Goal: Task Accomplishment & Management: Manage account settings

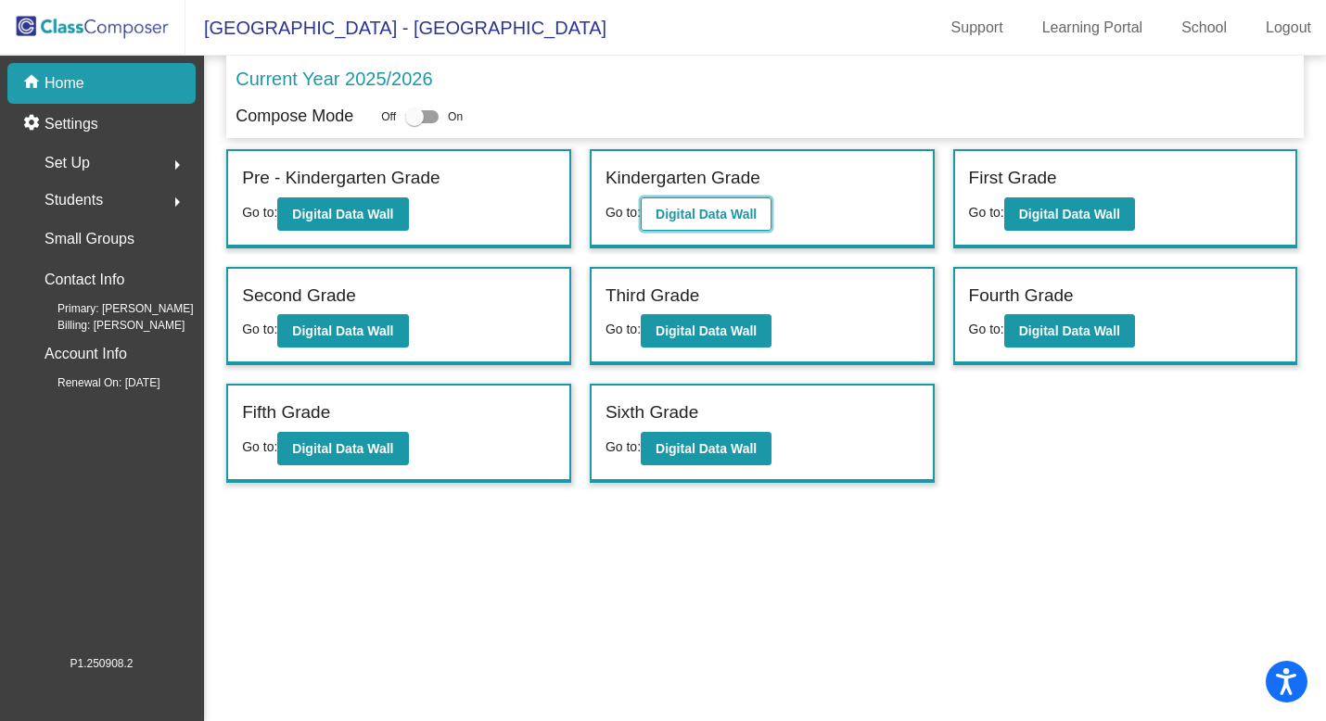
click at [720, 212] on b "Digital Data Wall" at bounding box center [706, 214] width 101 height 15
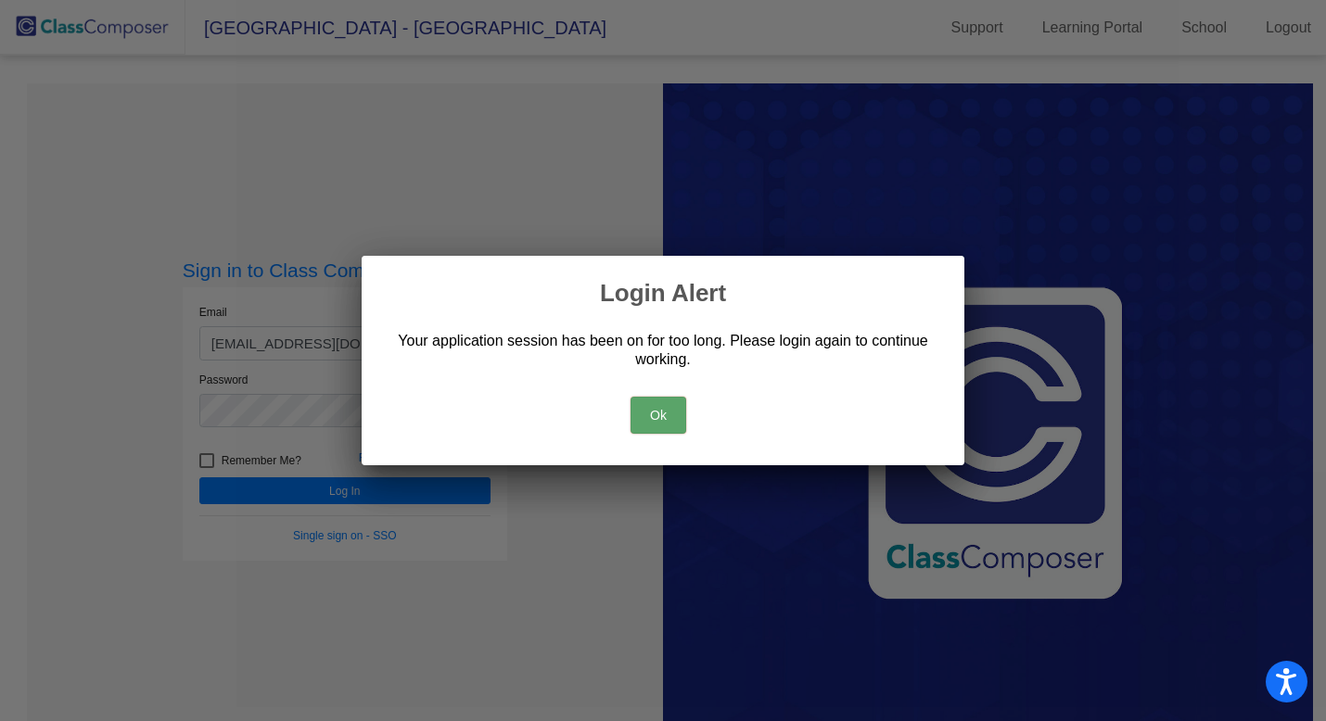
click at [659, 402] on button "Ok" at bounding box center [658, 415] width 56 height 37
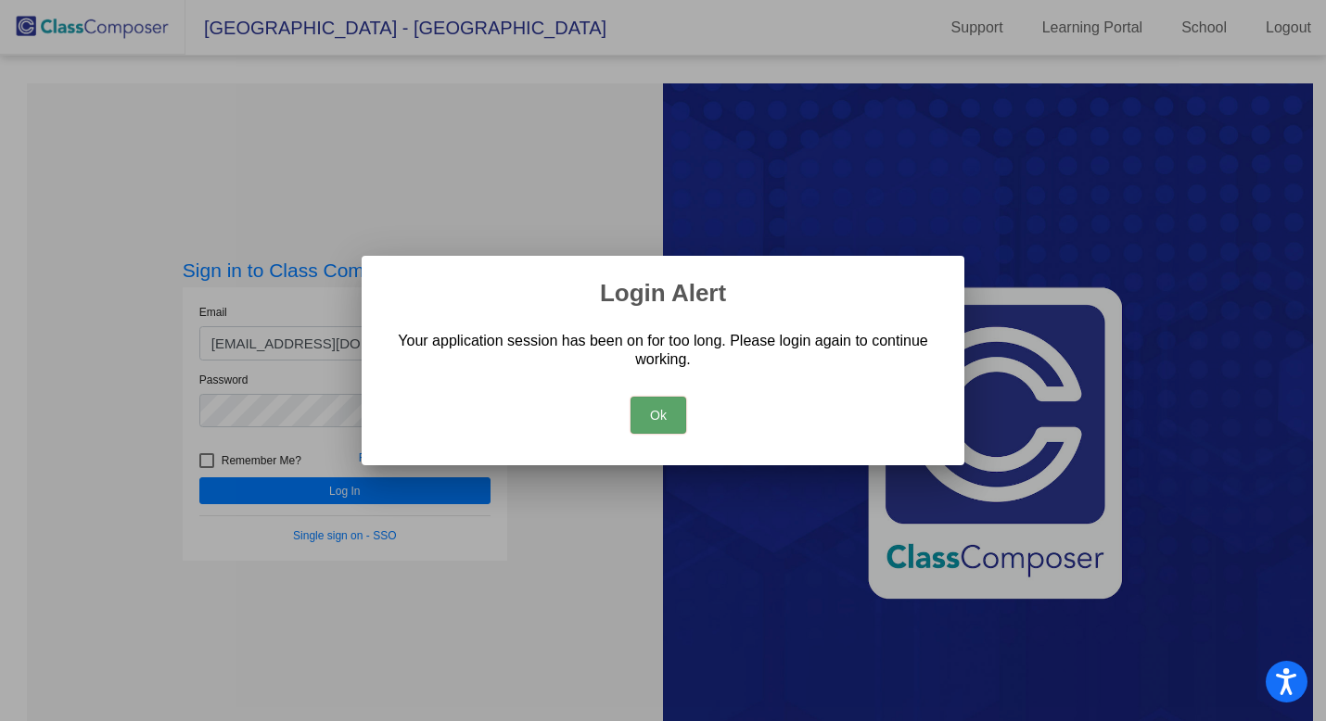
click at [668, 409] on button "Ok" at bounding box center [658, 415] width 56 height 37
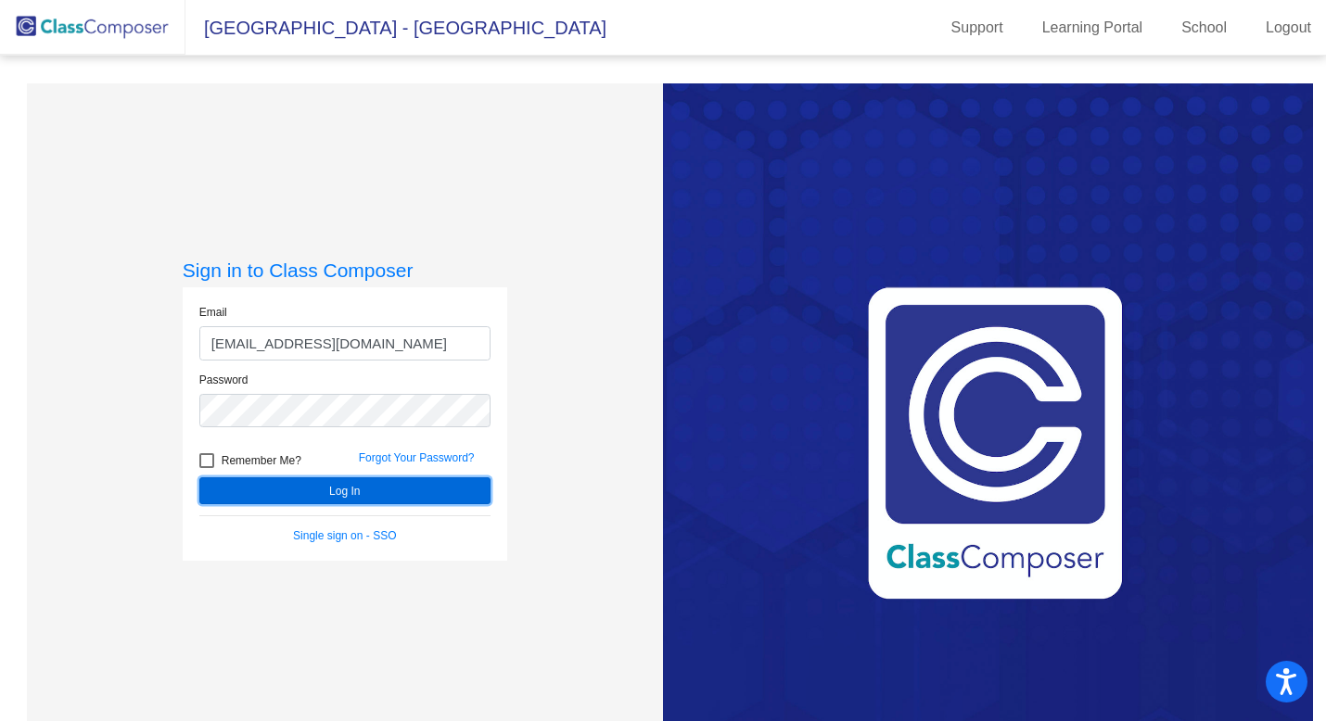
click at [429, 483] on button "Log In" at bounding box center [344, 490] width 291 height 27
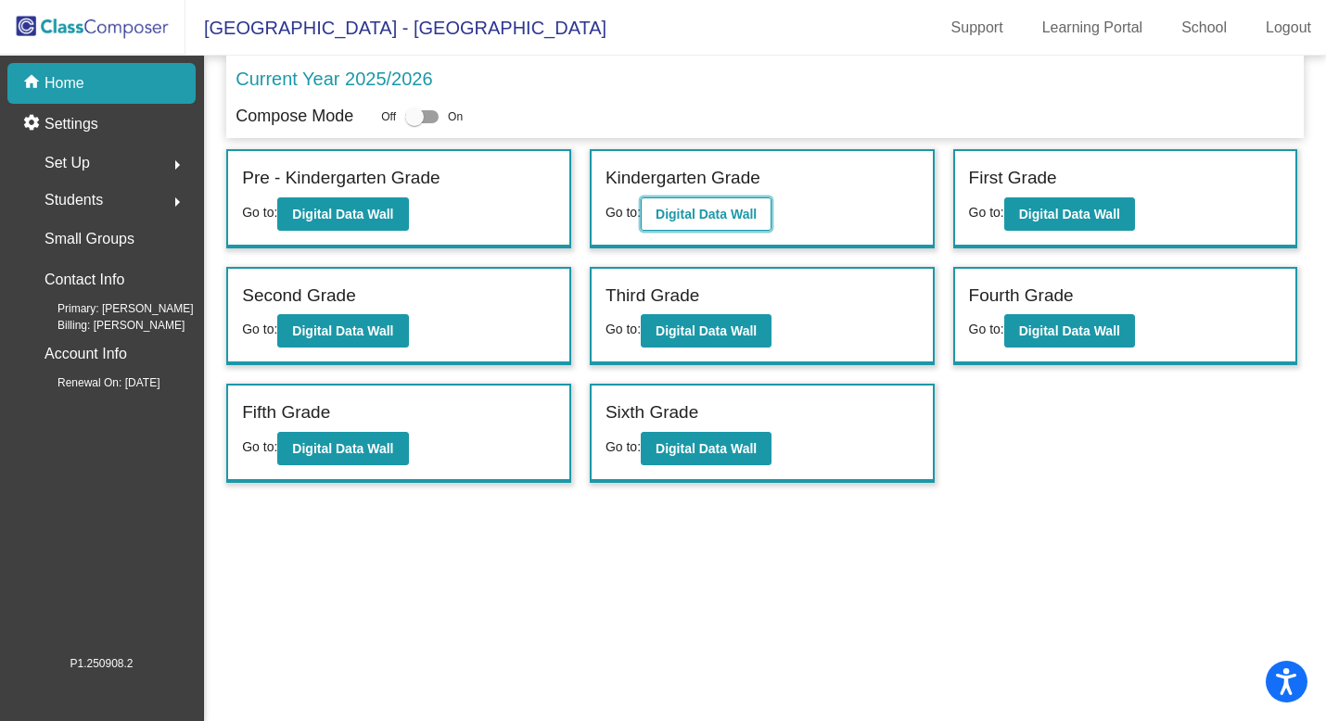
click at [750, 203] on button "Digital Data Wall" at bounding box center [706, 213] width 131 height 33
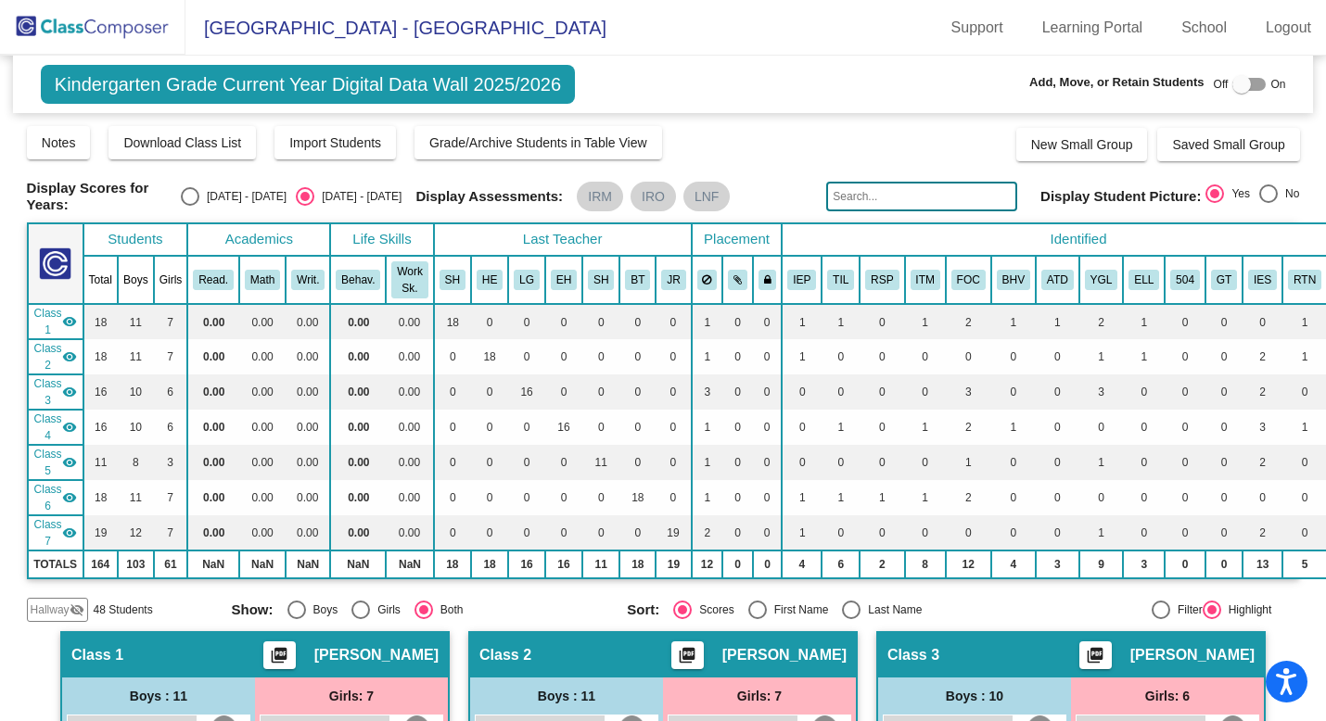
click at [875, 195] on input "text" at bounding box center [921, 197] width 191 height 30
type input "cant"
click at [57, 26] on img at bounding box center [92, 27] width 185 height 55
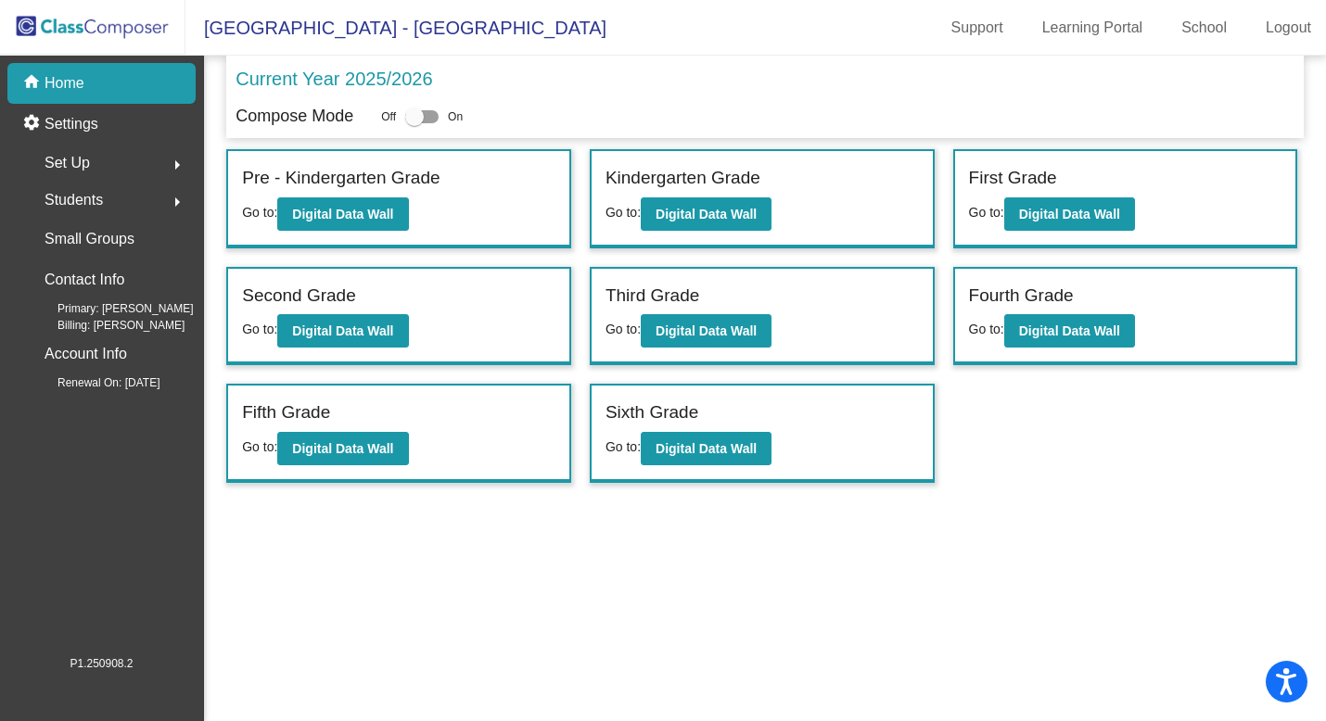
click at [82, 196] on span "Students" at bounding box center [74, 200] width 58 height 26
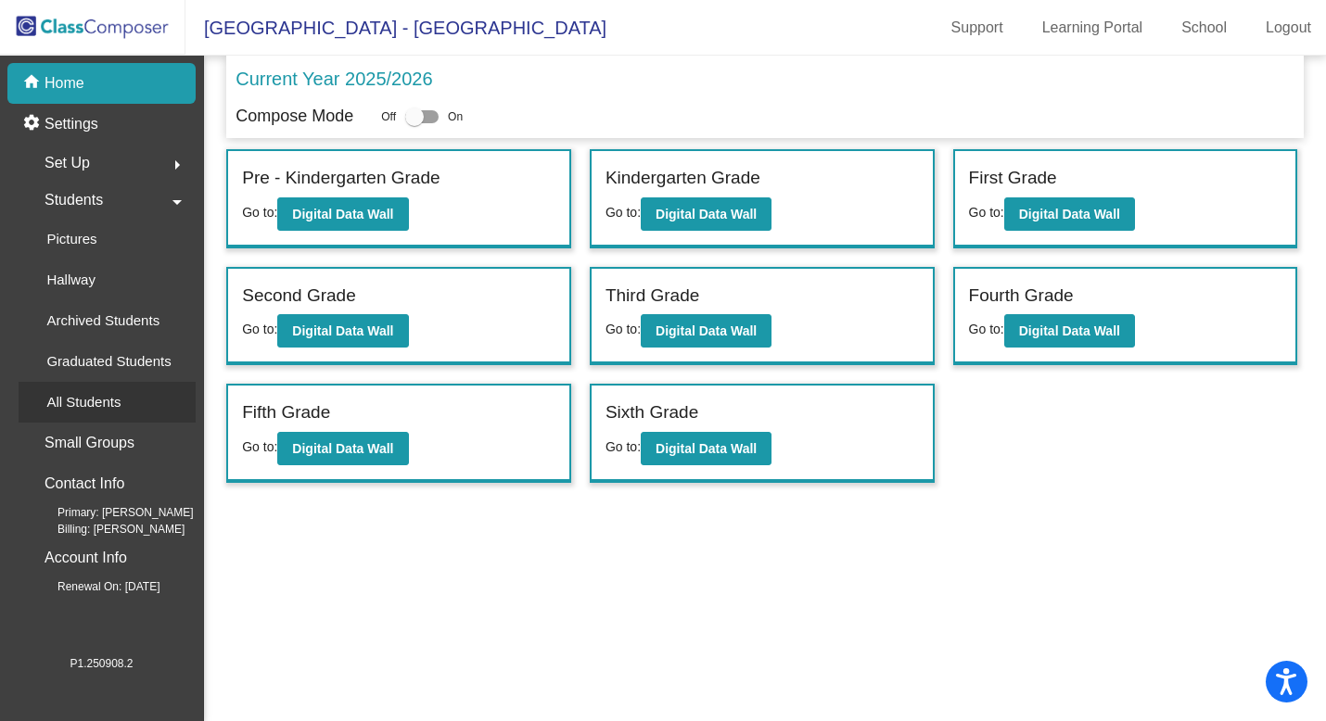
click at [102, 394] on p "All Students" at bounding box center [83, 402] width 74 height 22
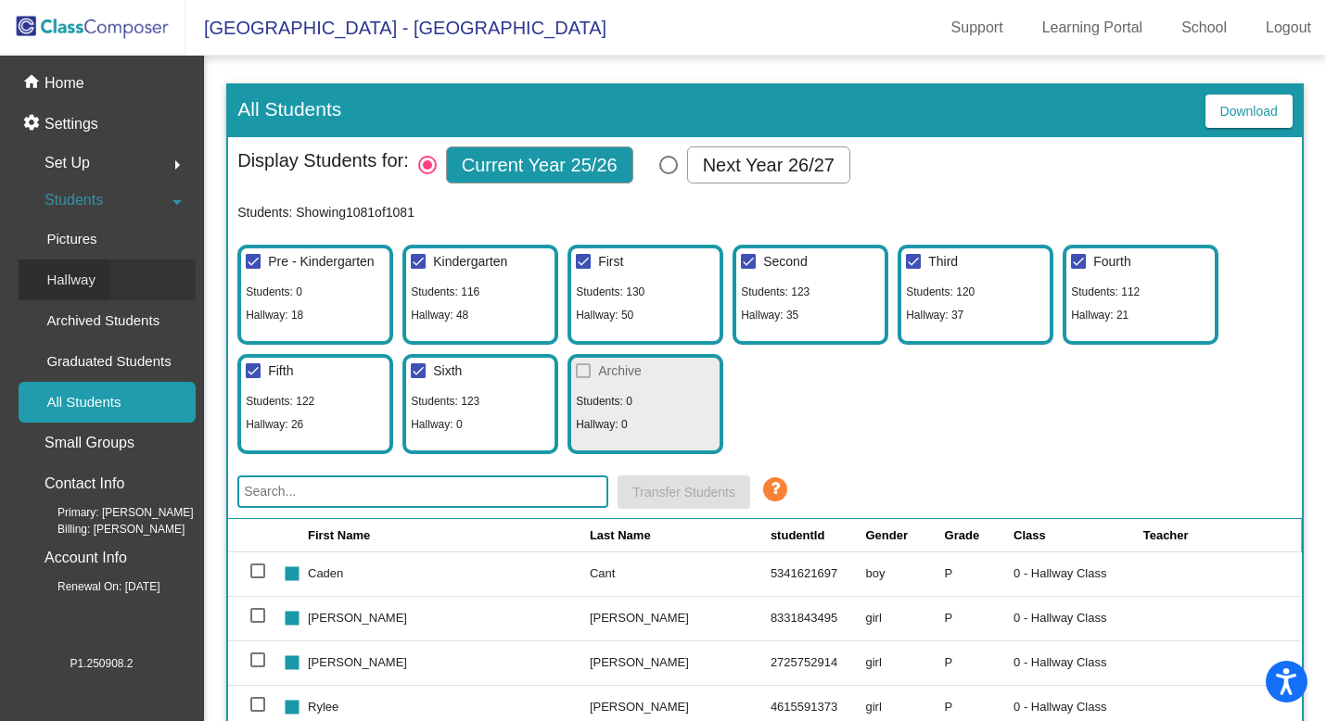
click at [83, 275] on p "Hallway" at bounding box center [70, 280] width 49 height 22
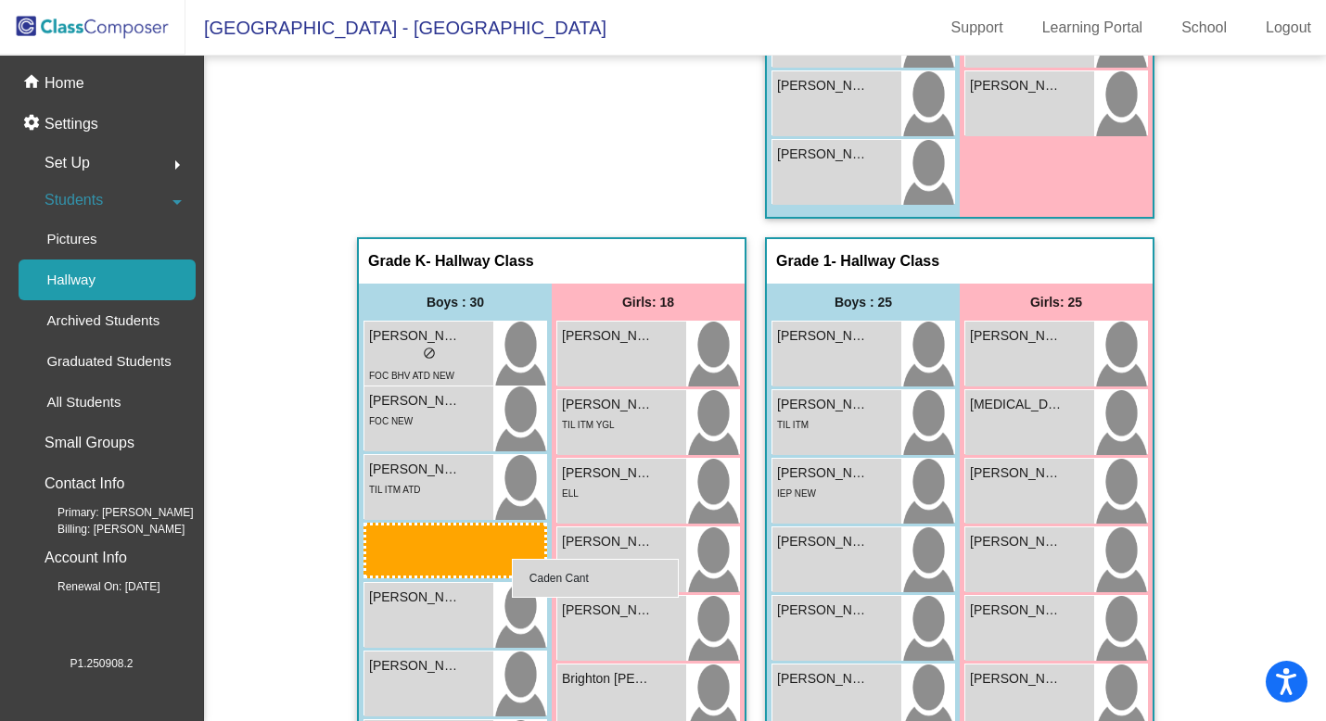
scroll to position [581, 0]
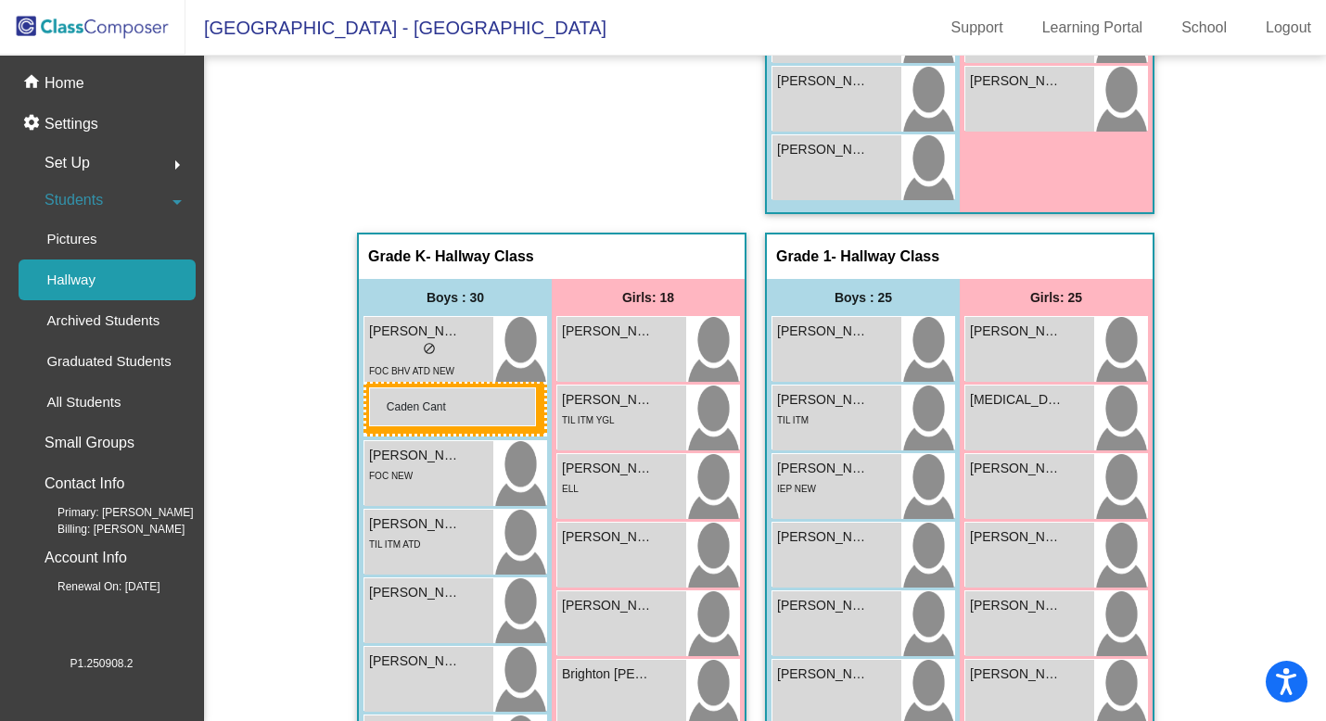
drag, startPoint x: 837, startPoint y: 415, endPoint x: 369, endPoint y: 388, distance: 469.0
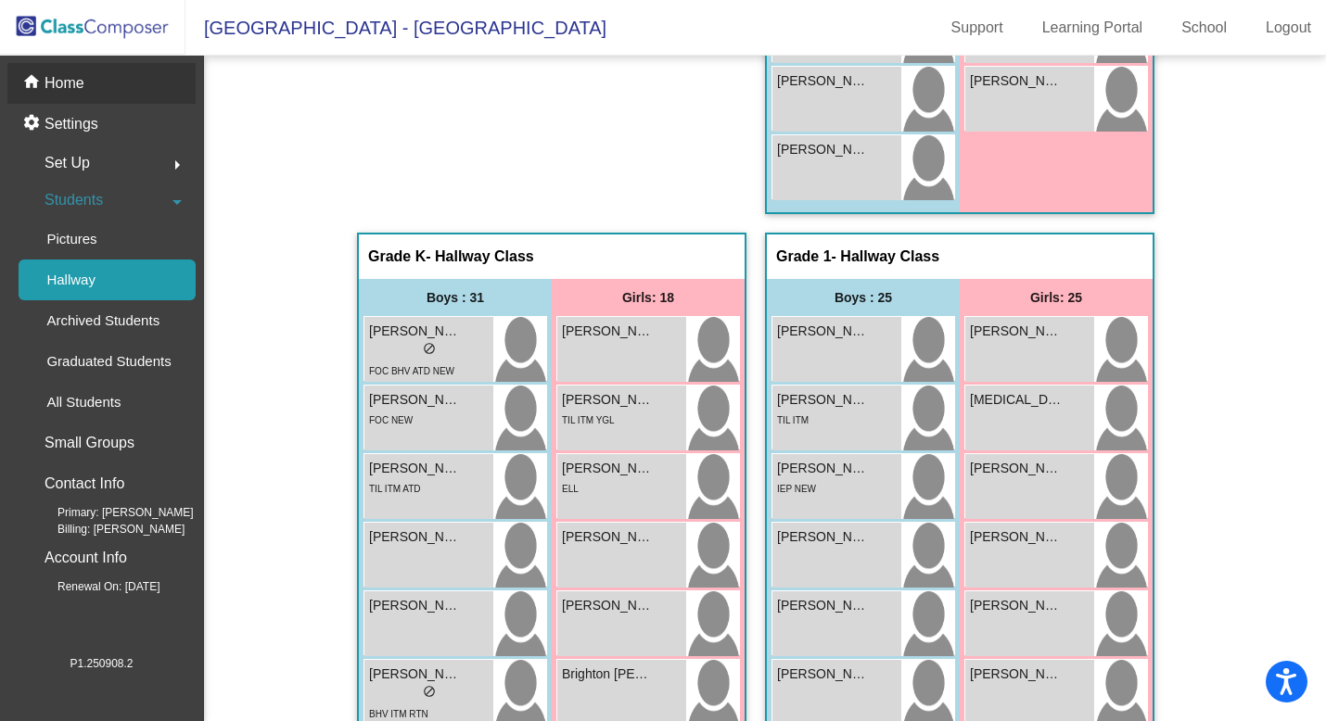
click at [121, 76] on div "home Home" at bounding box center [101, 83] width 188 height 41
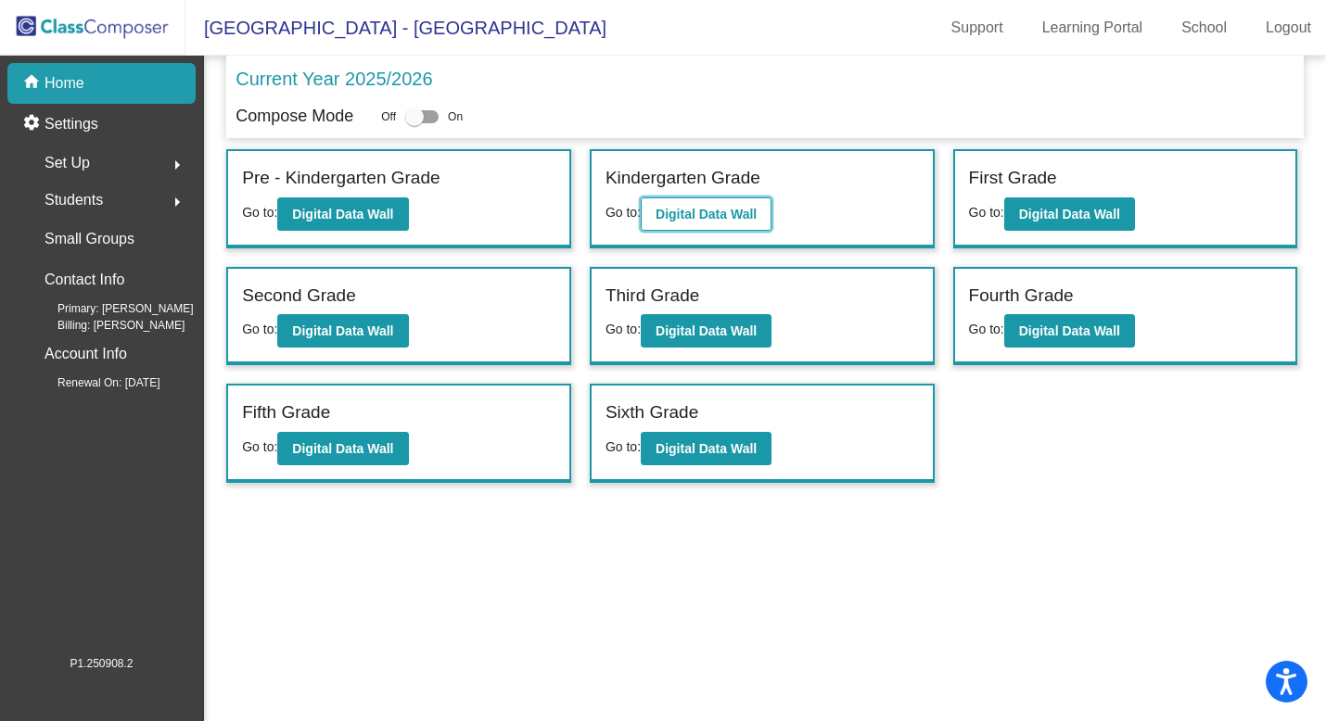
click at [705, 223] on button "Digital Data Wall" at bounding box center [706, 213] width 131 height 33
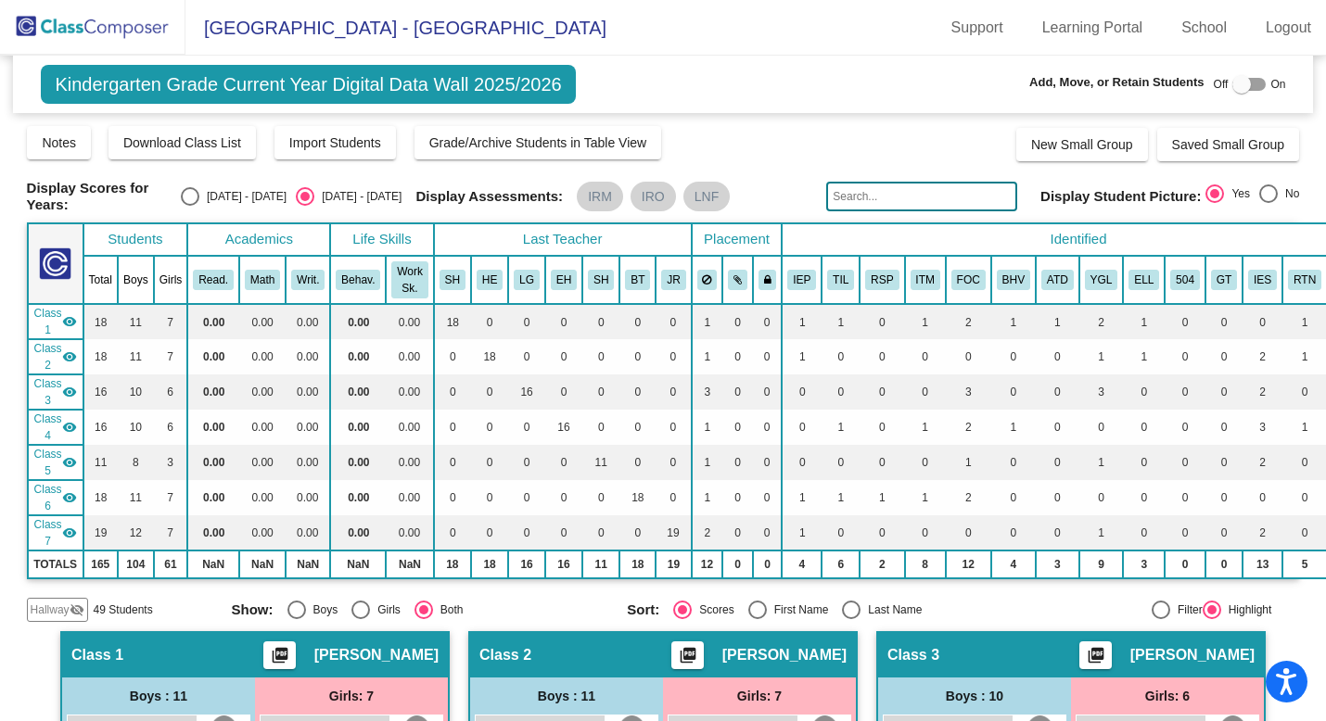
click at [49, 602] on span "Hallway" at bounding box center [50, 610] width 39 height 17
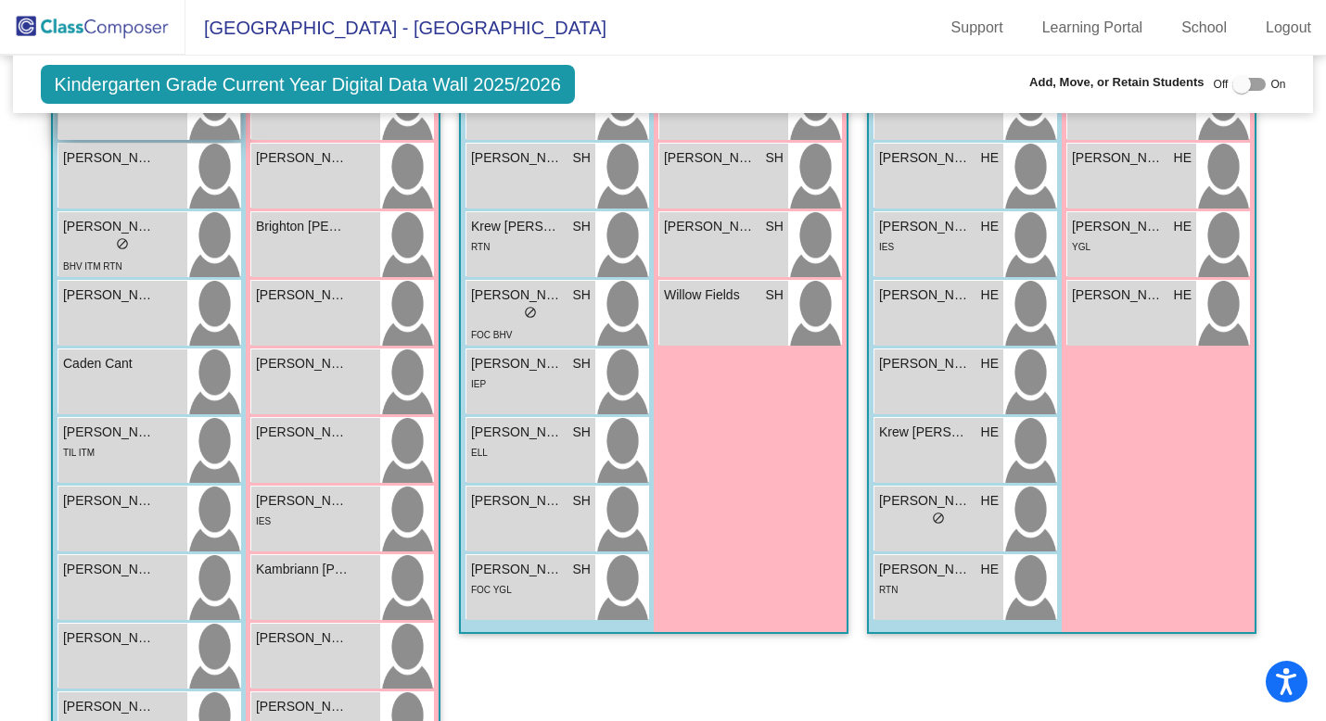
scroll to position [849, 0]
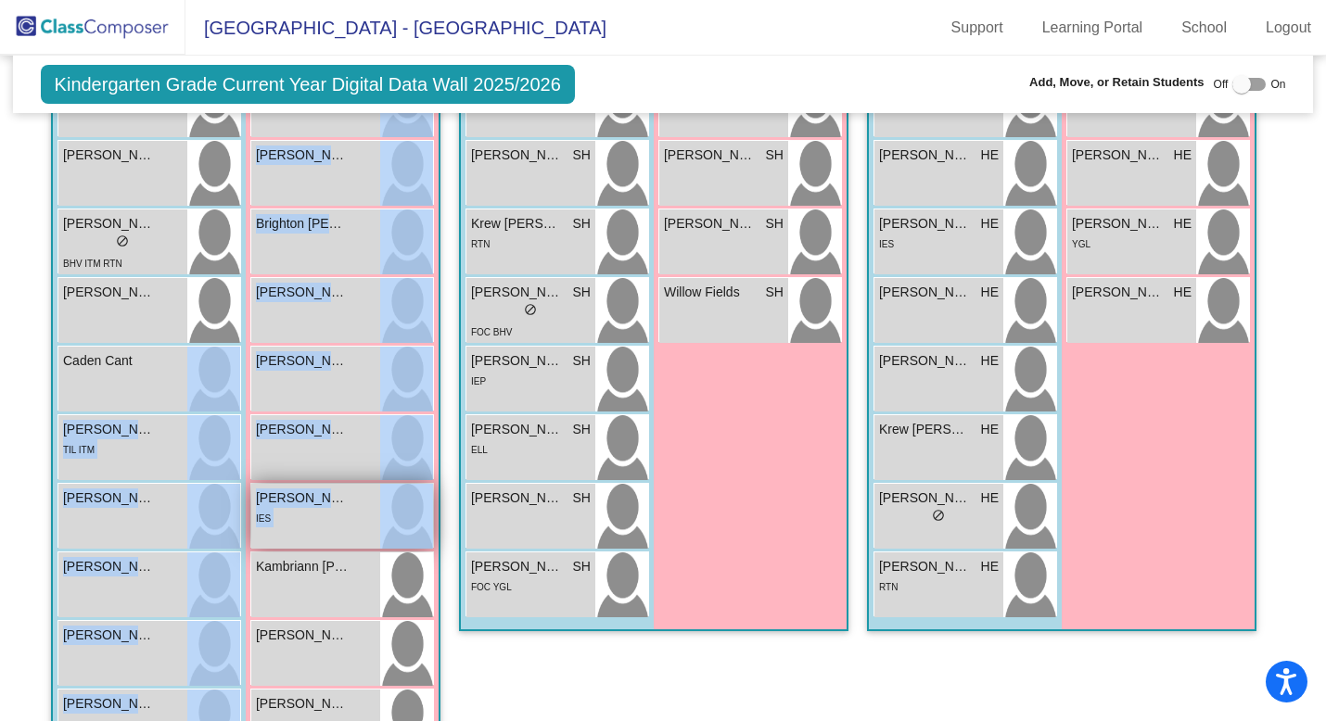
drag, startPoint x: 96, startPoint y: 388, endPoint x: 373, endPoint y: 501, distance: 298.2
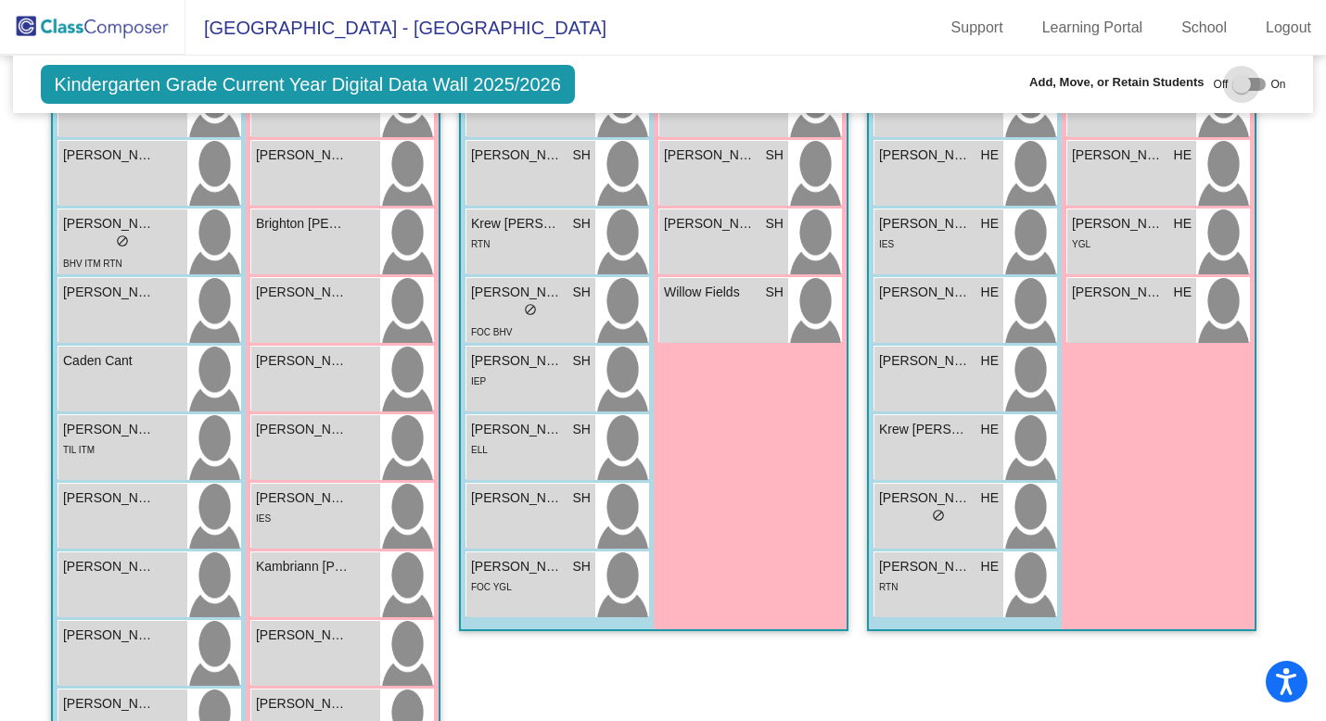
click at [1232, 83] on div at bounding box center [1241, 84] width 19 height 19
checkbox input "true"
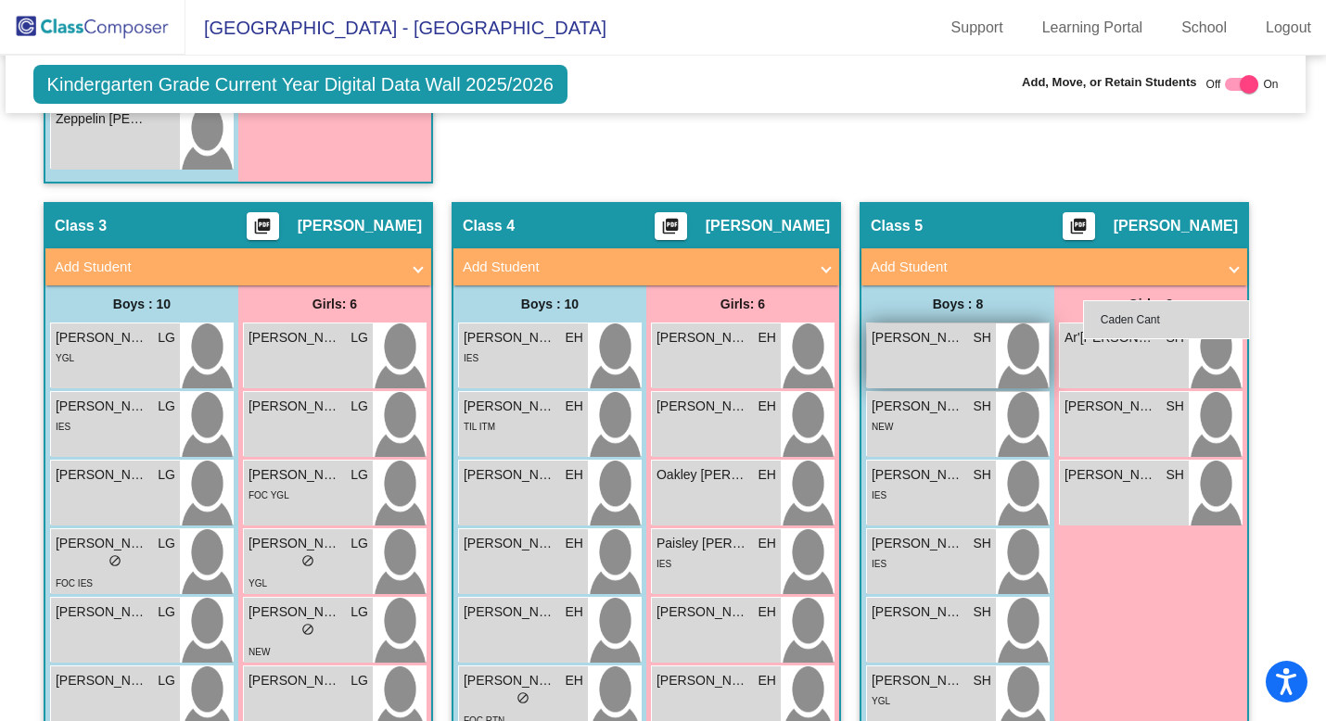
scroll to position [2658, 7]
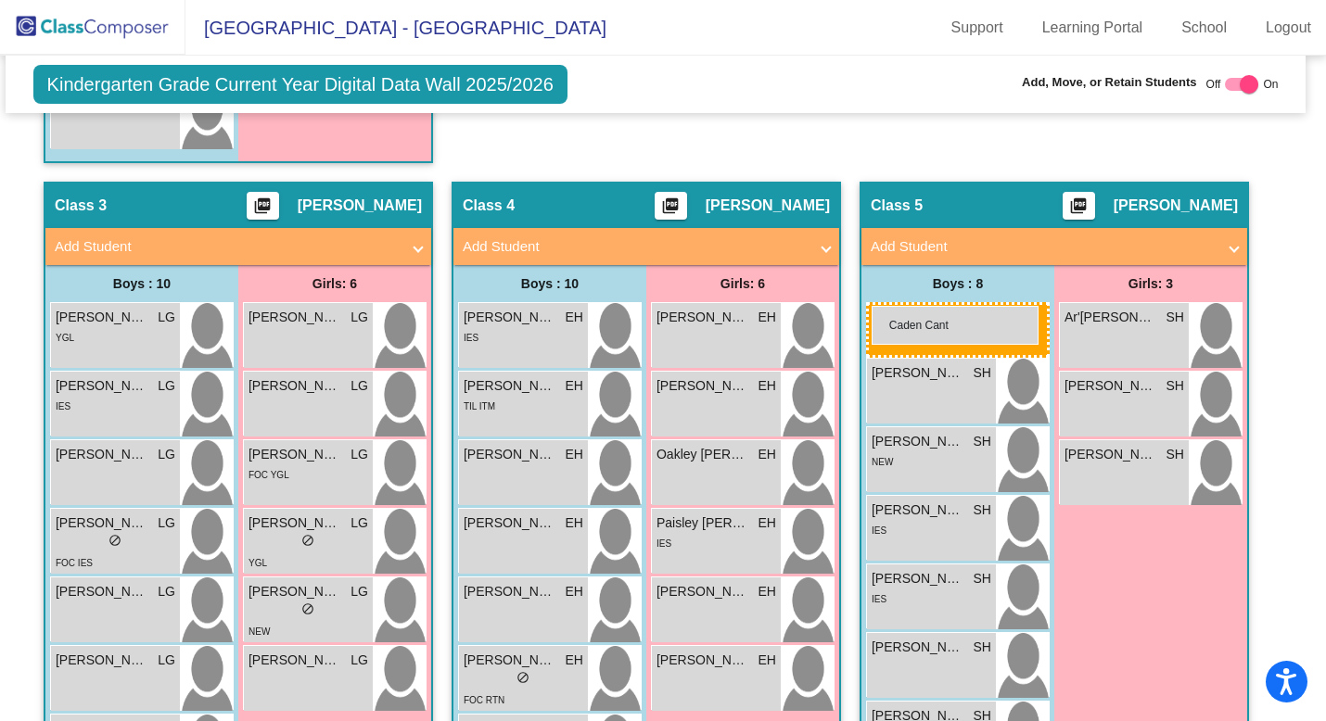
drag, startPoint x: 104, startPoint y: 377, endPoint x: 872, endPoint y: 306, distance: 771.0
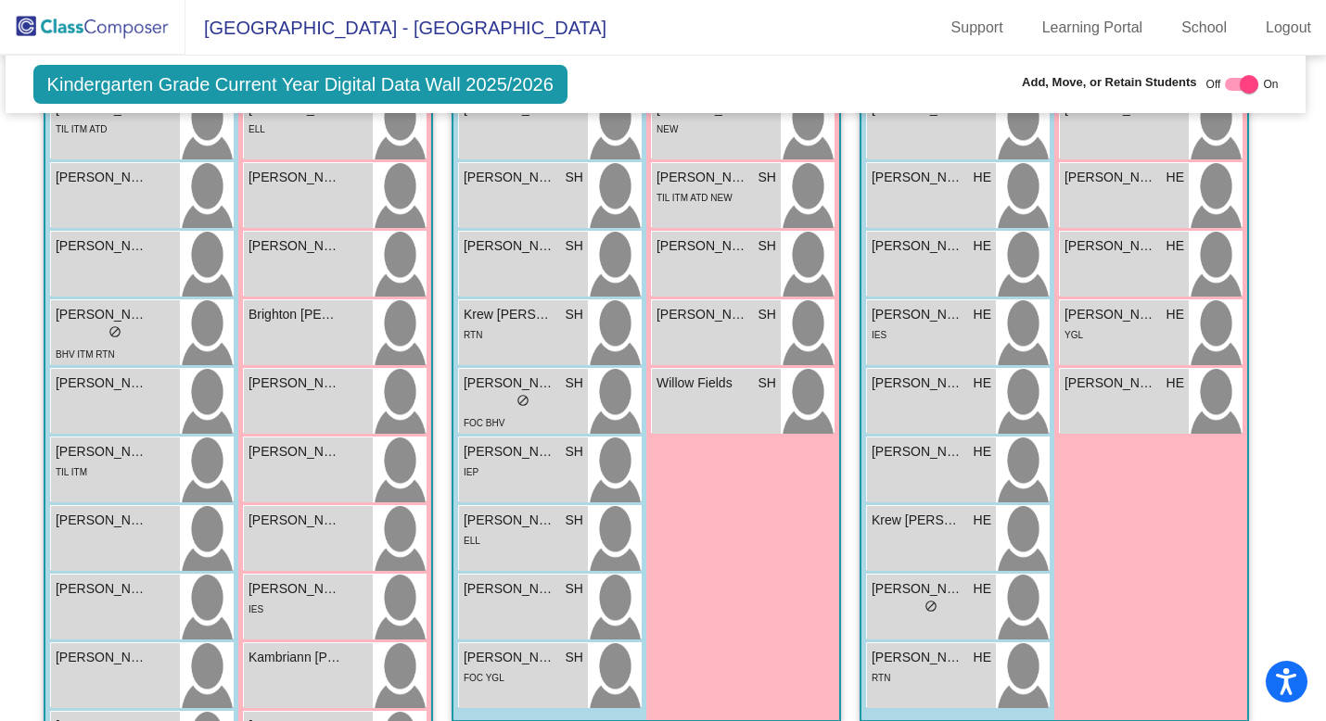
scroll to position [0, 7]
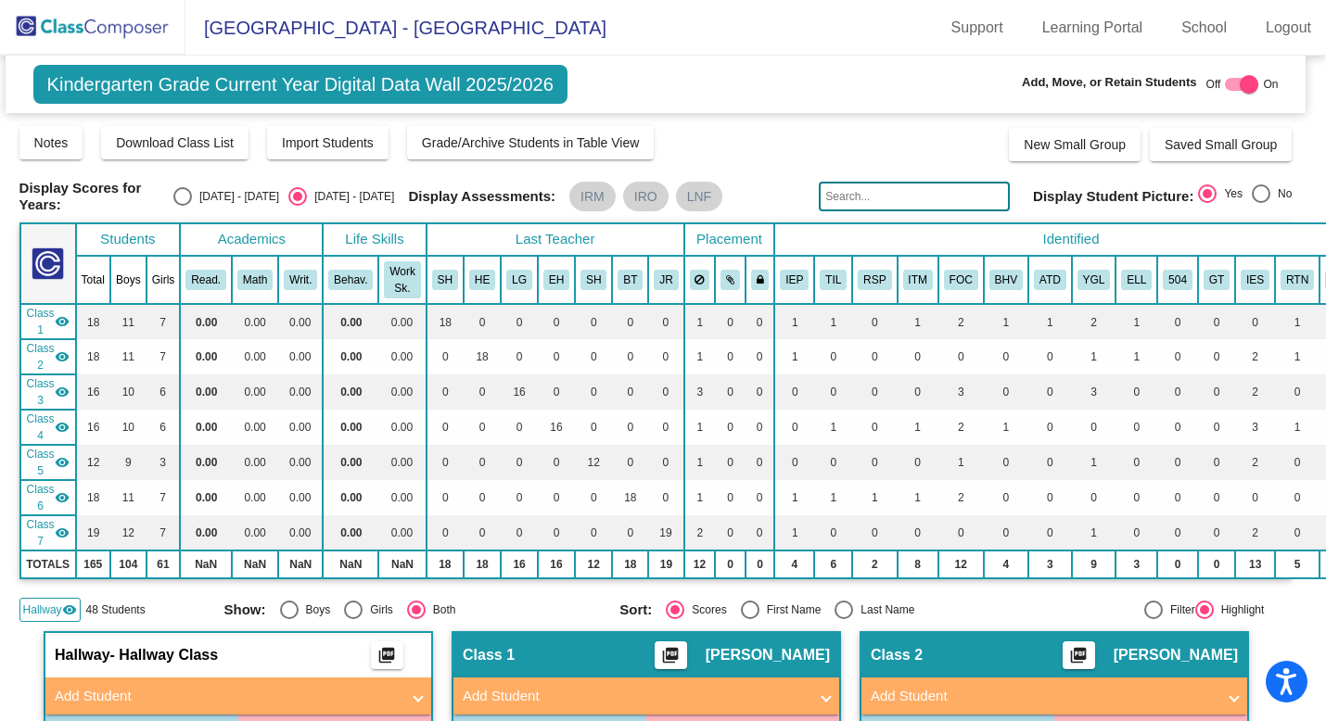
click at [34, 606] on span "Hallway" at bounding box center [42, 610] width 39 height 17
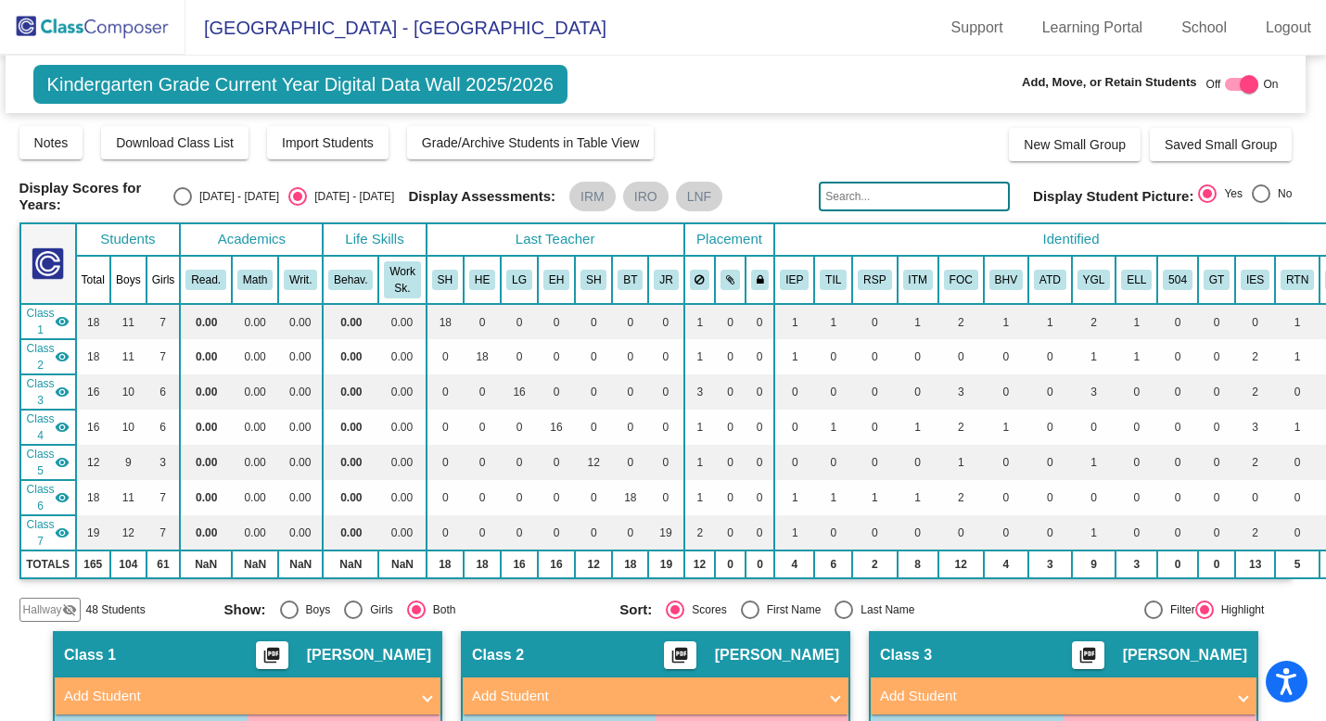
click at [113, 23] on img at bounding box center [92, 27] width 185 height 55
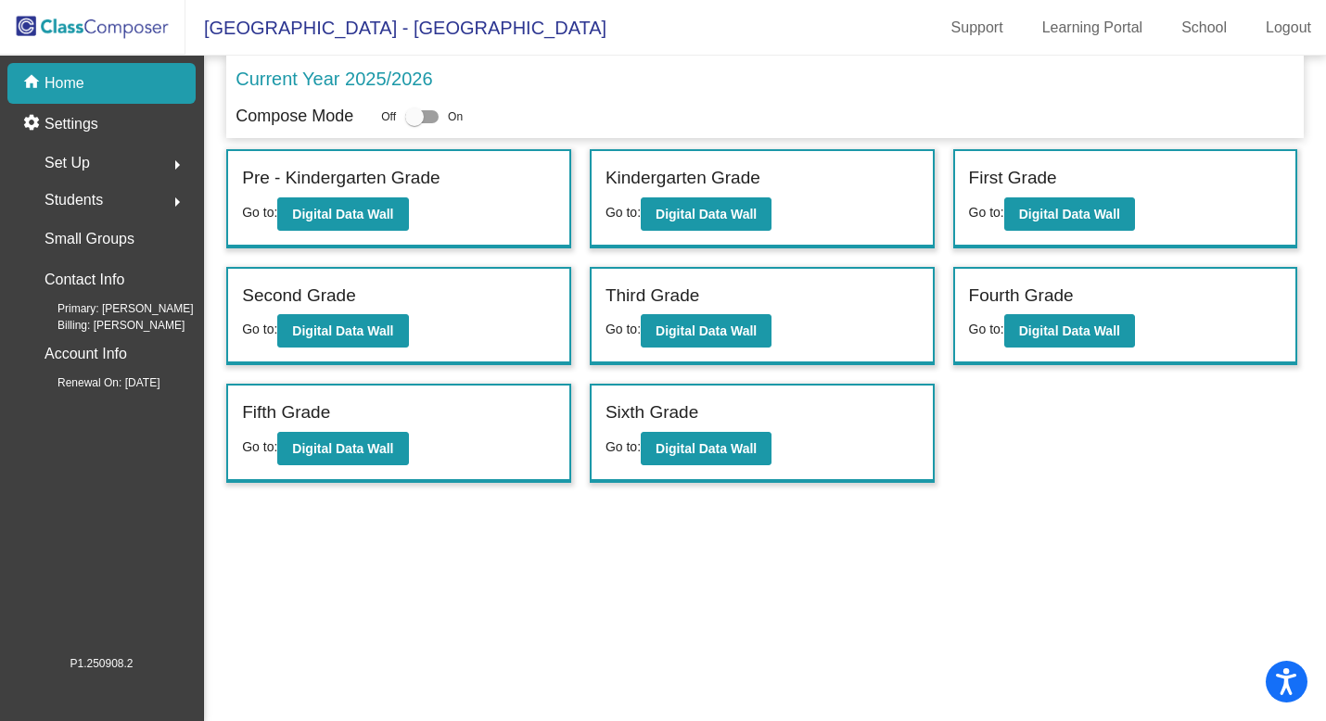
click at [51, 197] on span "Students" at bounding box center [74, 200] width 58 height 26
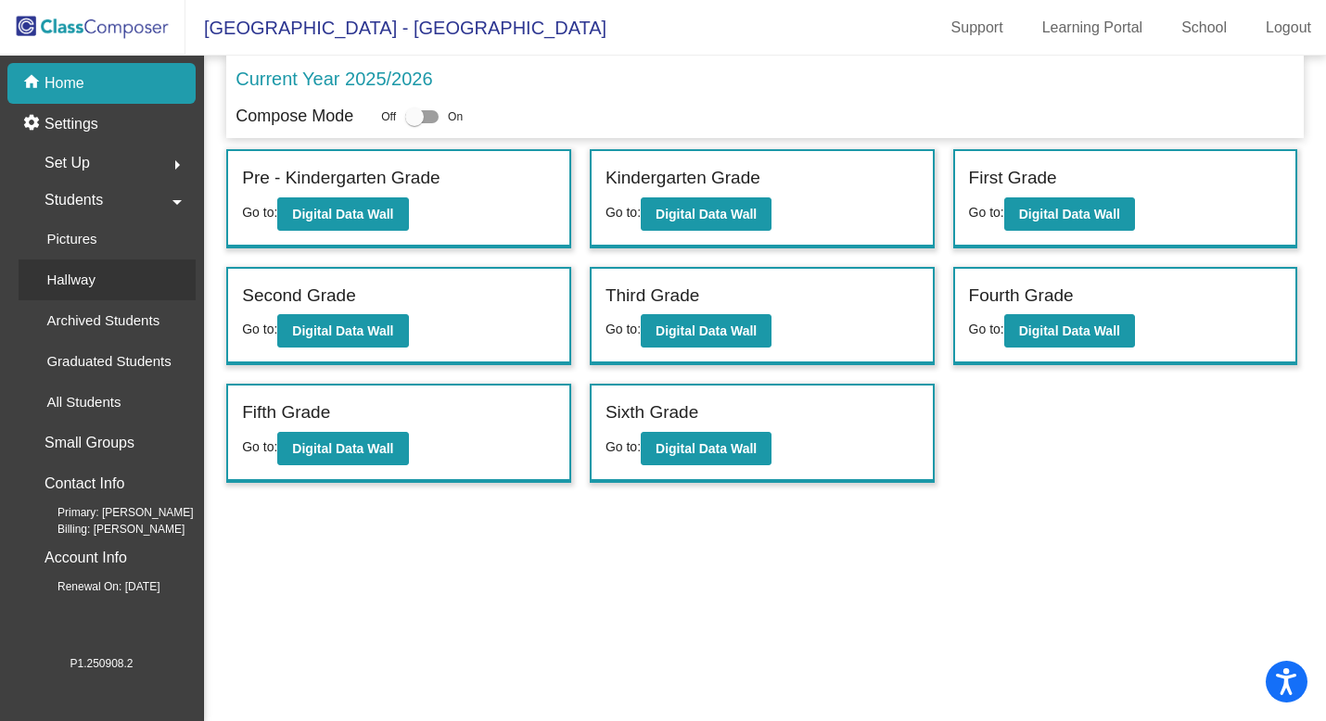
click at [80, 276] on p "Hallway" at bounding box center [70, 280] width 49 height 22
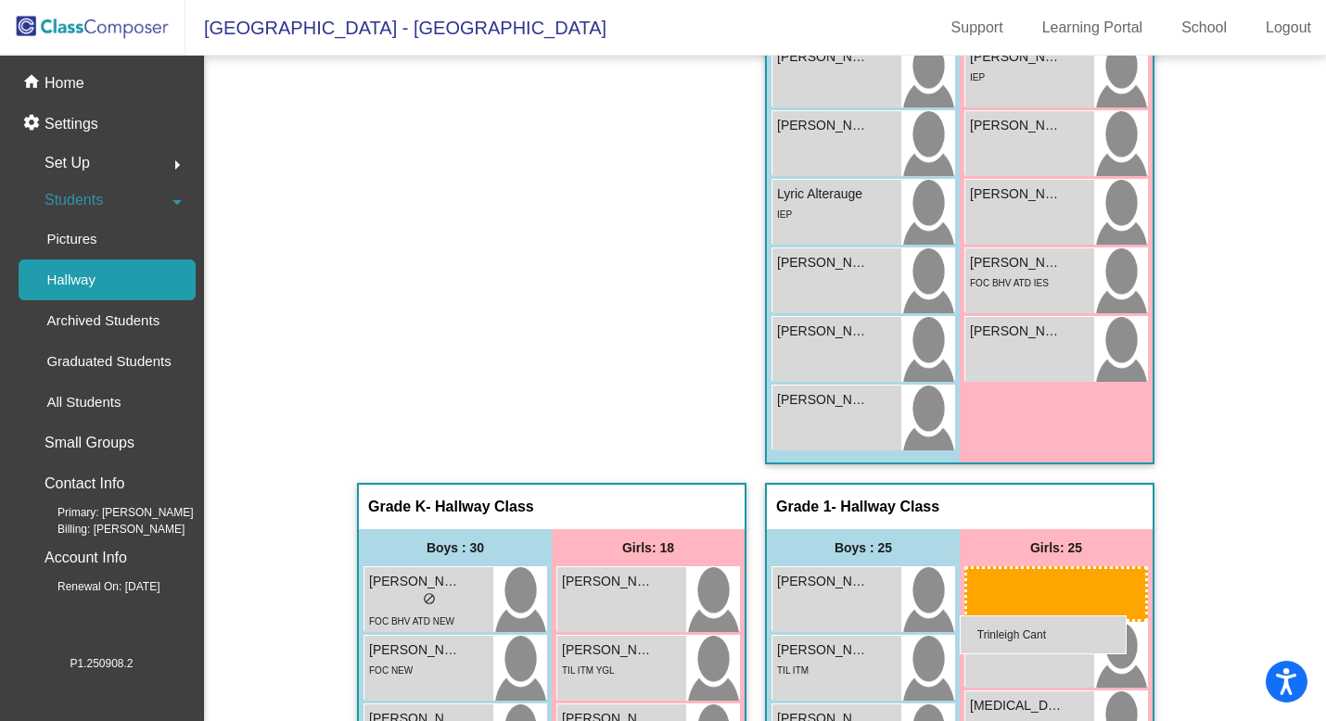
scroll to position [332, 0]
drag, startPoint x: 613, startPoint y: 558, endPoint x: 972, endPoint y: 578, distance: 359.3
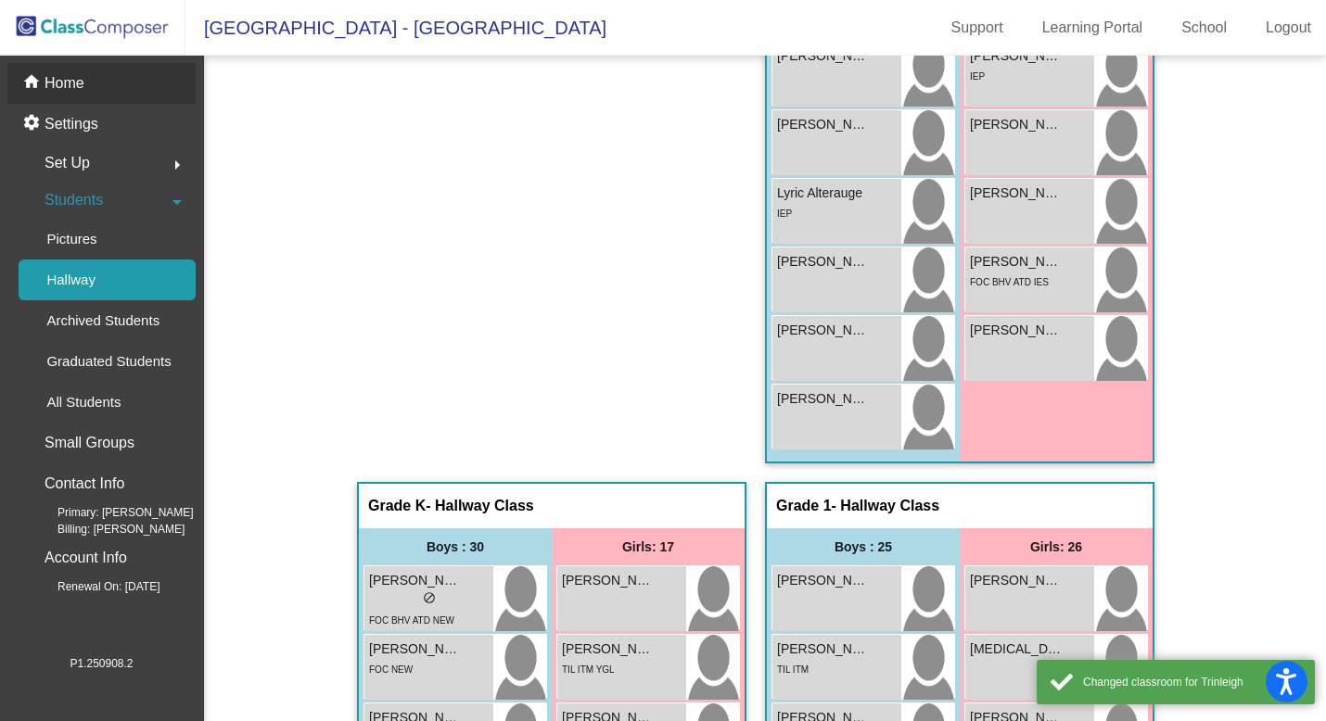
click at [82, 83] on p "Home" at bounding box center [65, 83] width 40 height 22
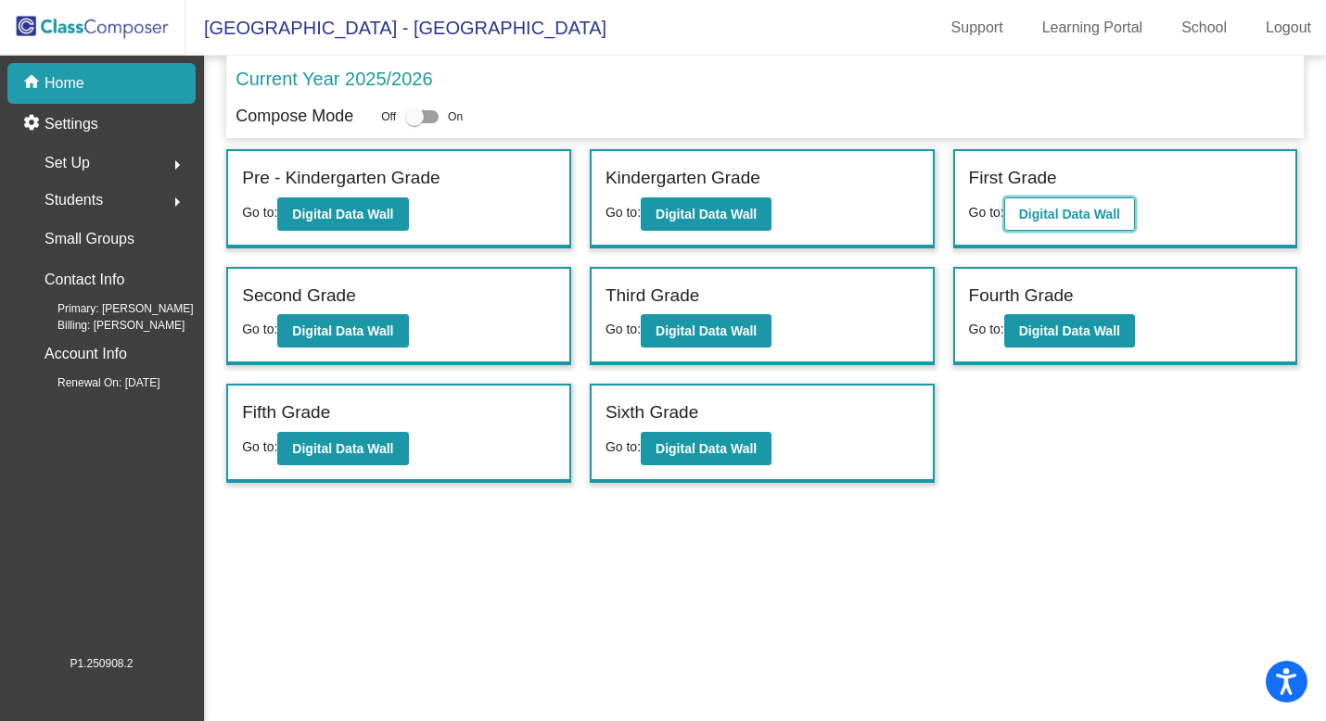
click at [1067, 222] on button "Digital Data Wall" at bounding box center [1069, 213] width 131 height 33
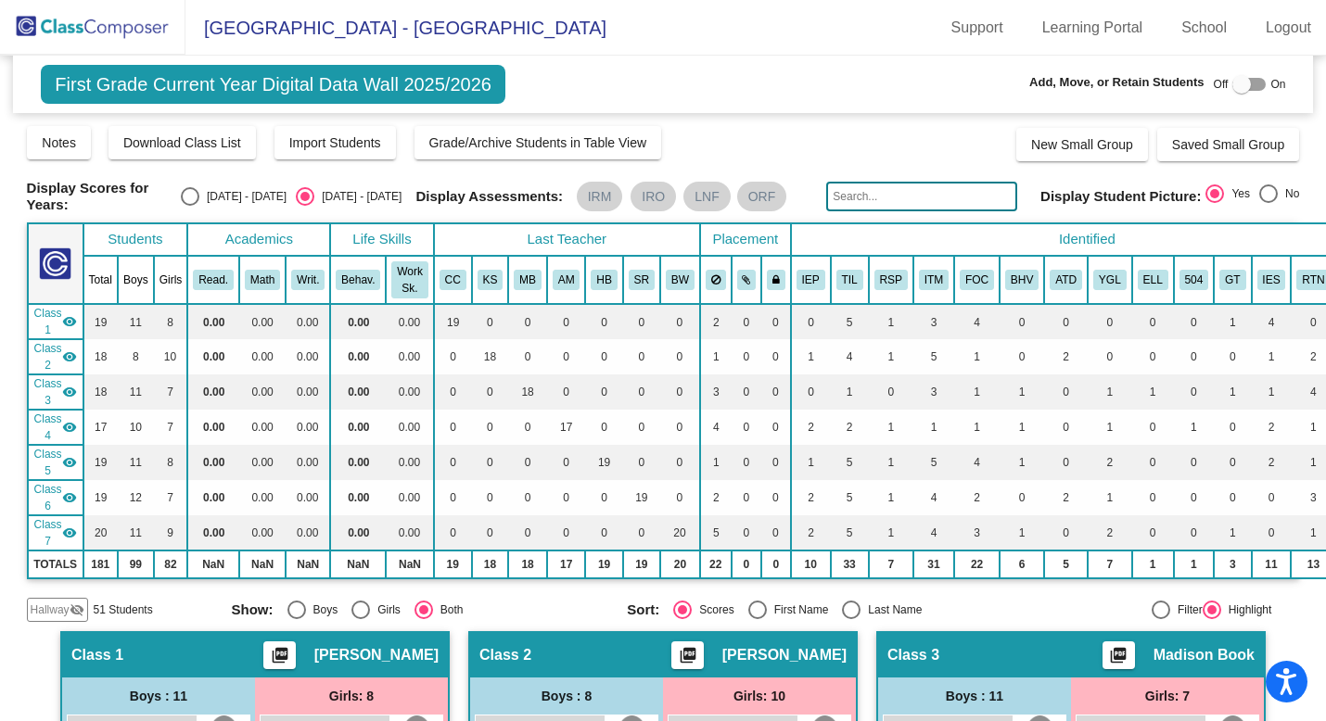
click at [54, 610] on span "Hallway" at bounding box center [50, 610] width 39 height 17
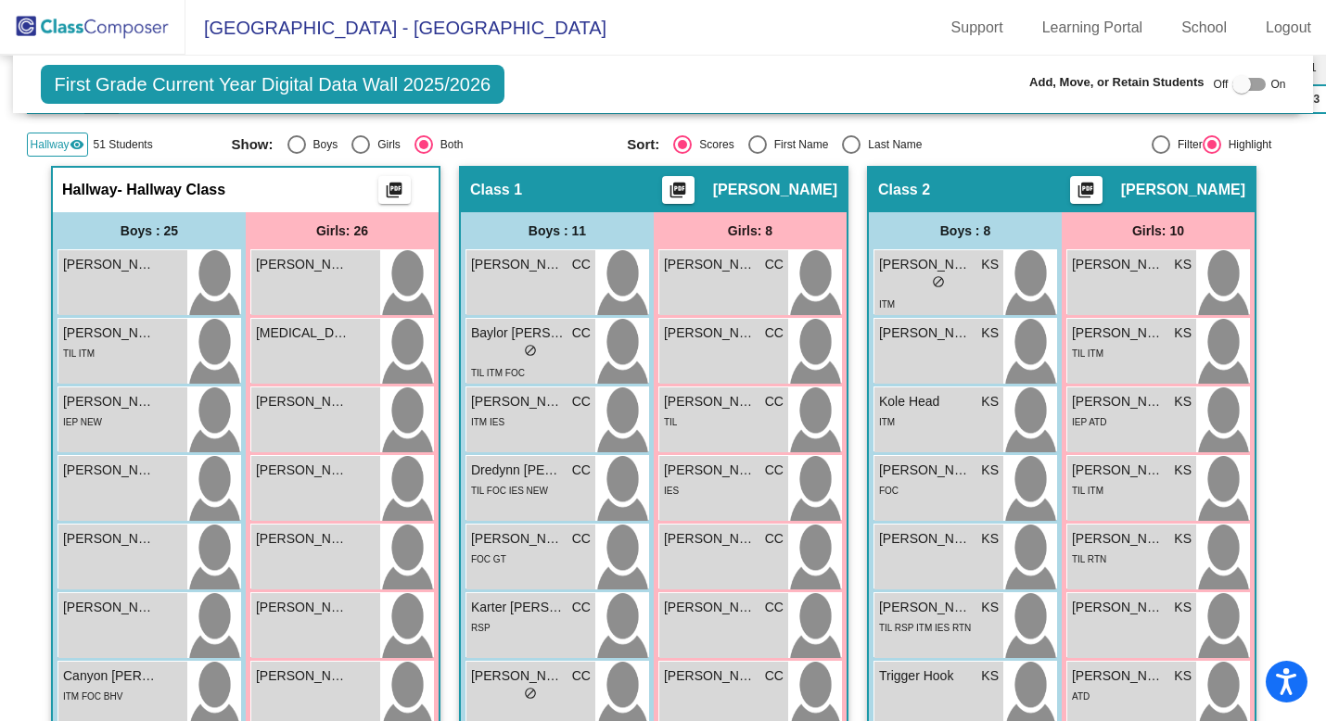
scroll to position [477, 0]
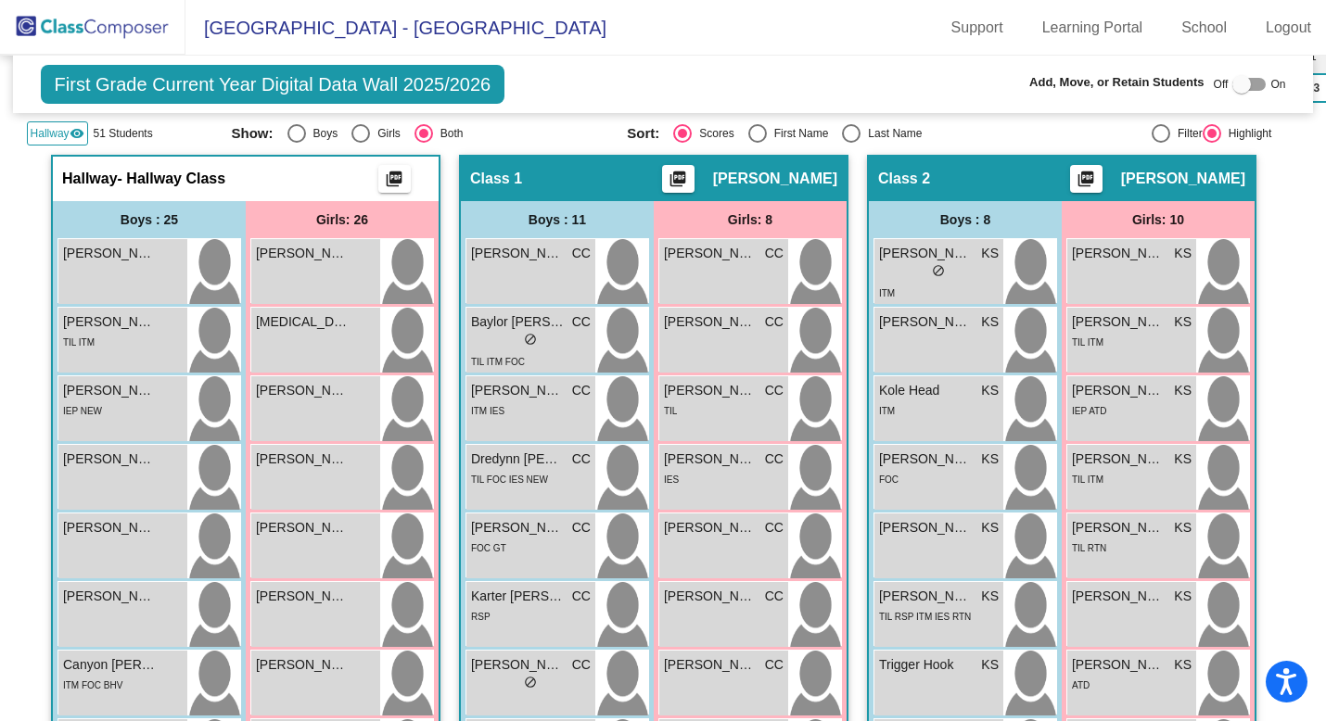
click at [1239, 94] on div at bounding box center [1241, 84] width 19 height 19
checkbox input "true"
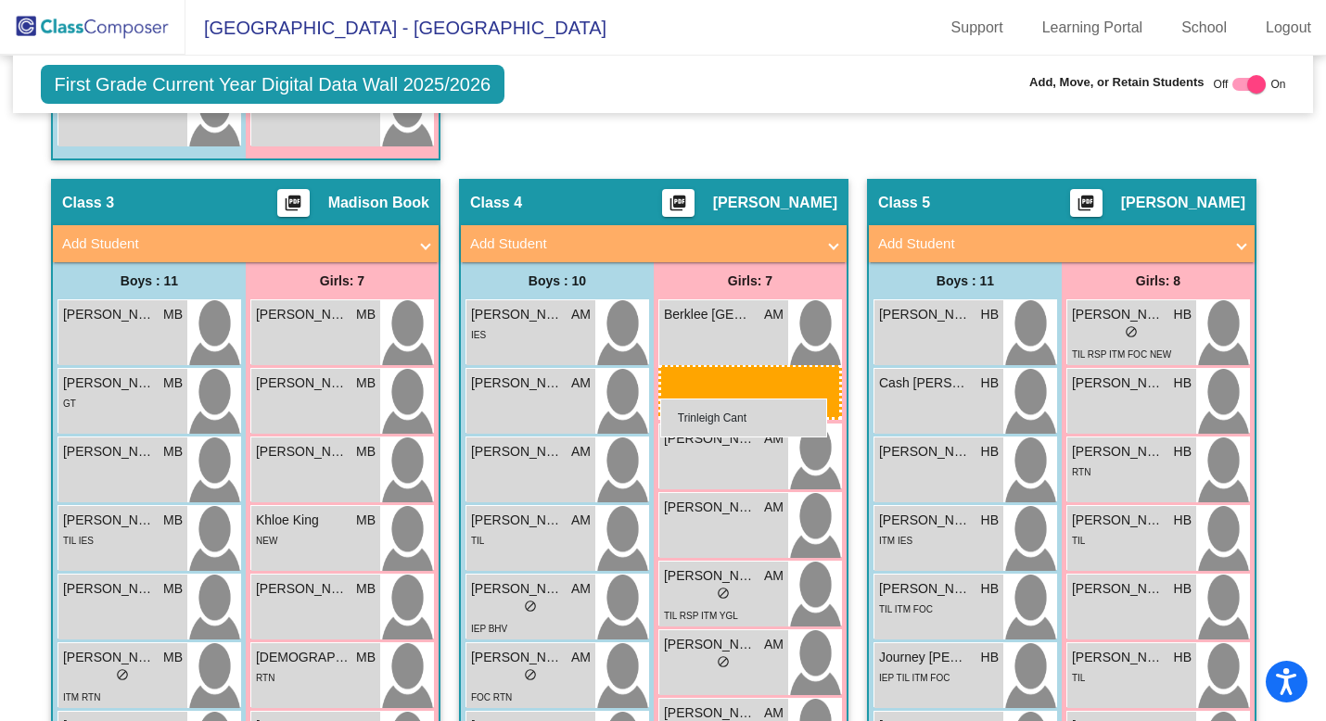
scroll to position [2319, 0]
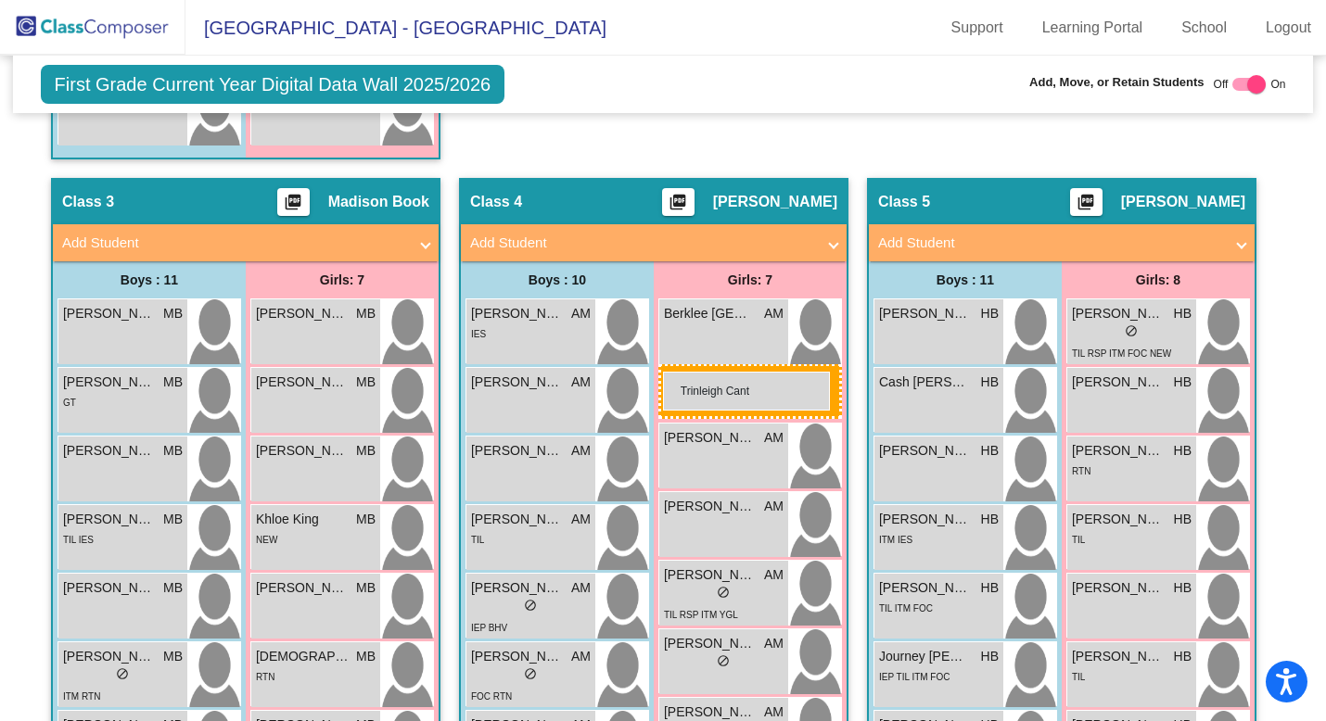
drag, startPoint x: 308, startPoint y: 373, endPoint x: 662, endPoint y: 371, distance: 354.2
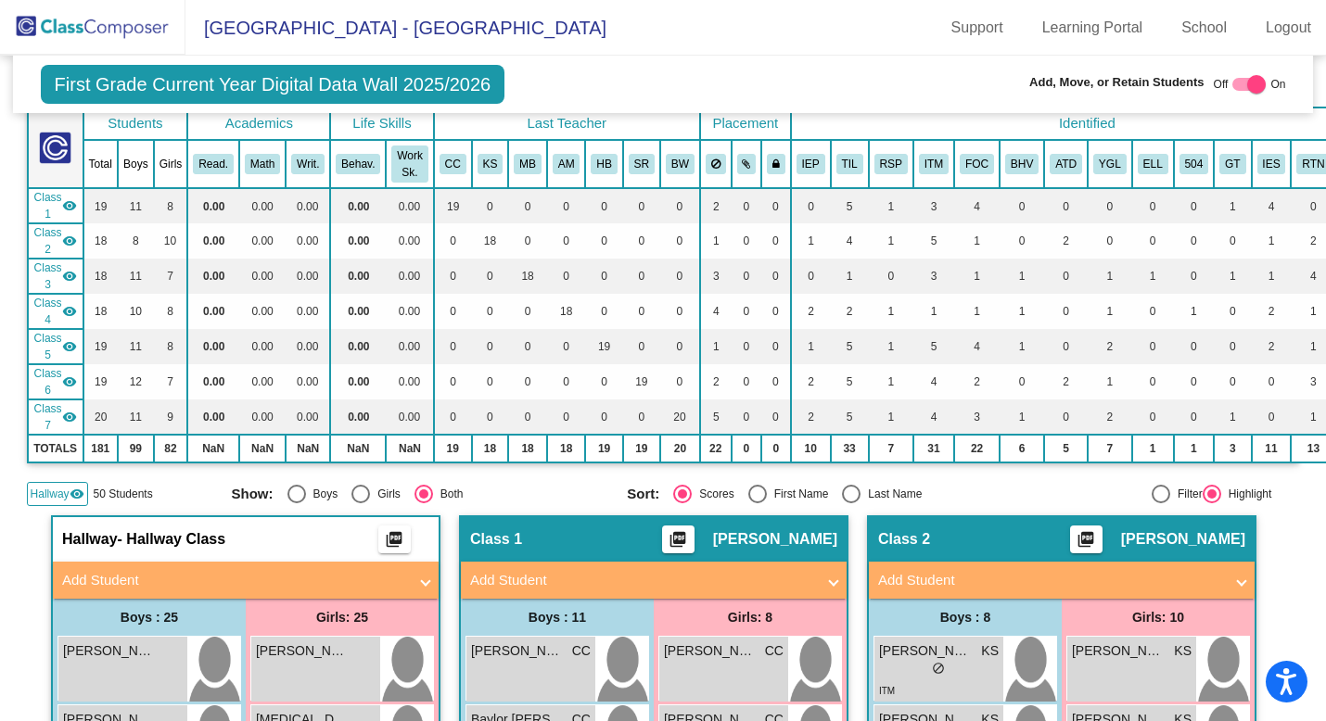
scroll to position [0, 0]
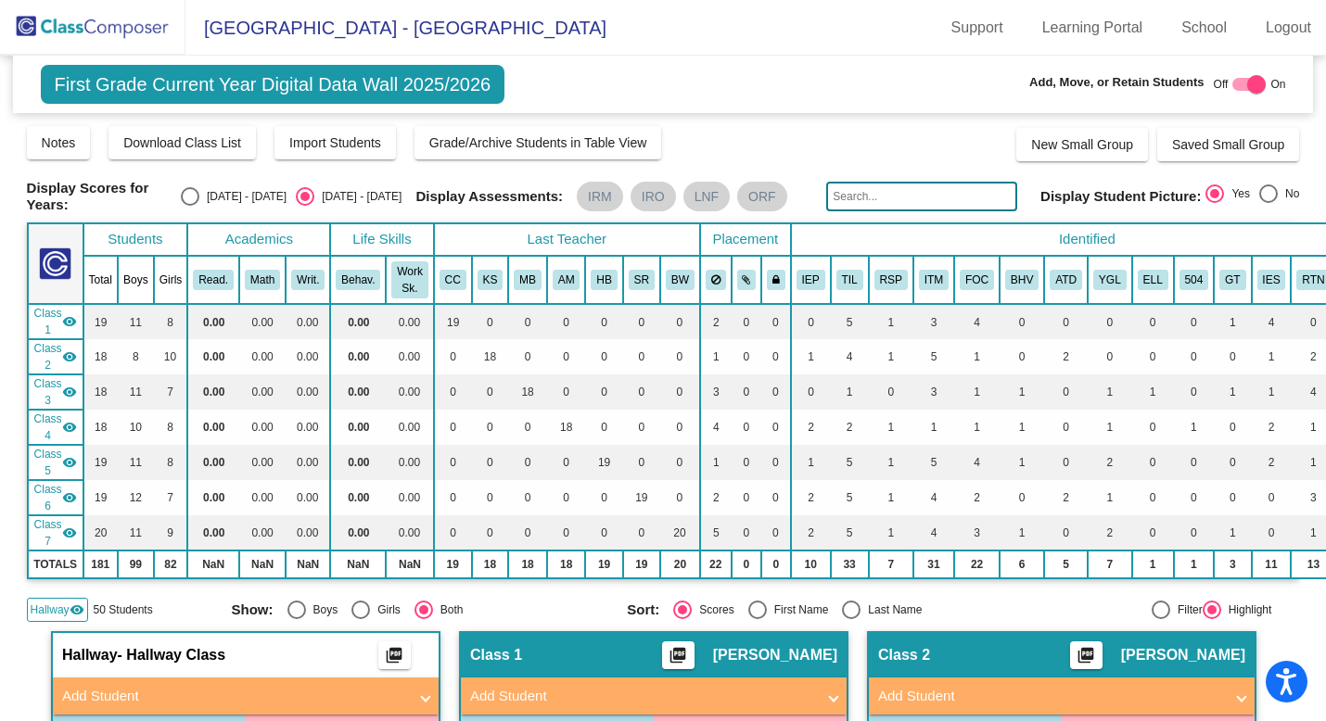
click at [96, 31] on img at bounding box center [92, 27] width 185 height 55
